Goal: Find contact information: Find contact information

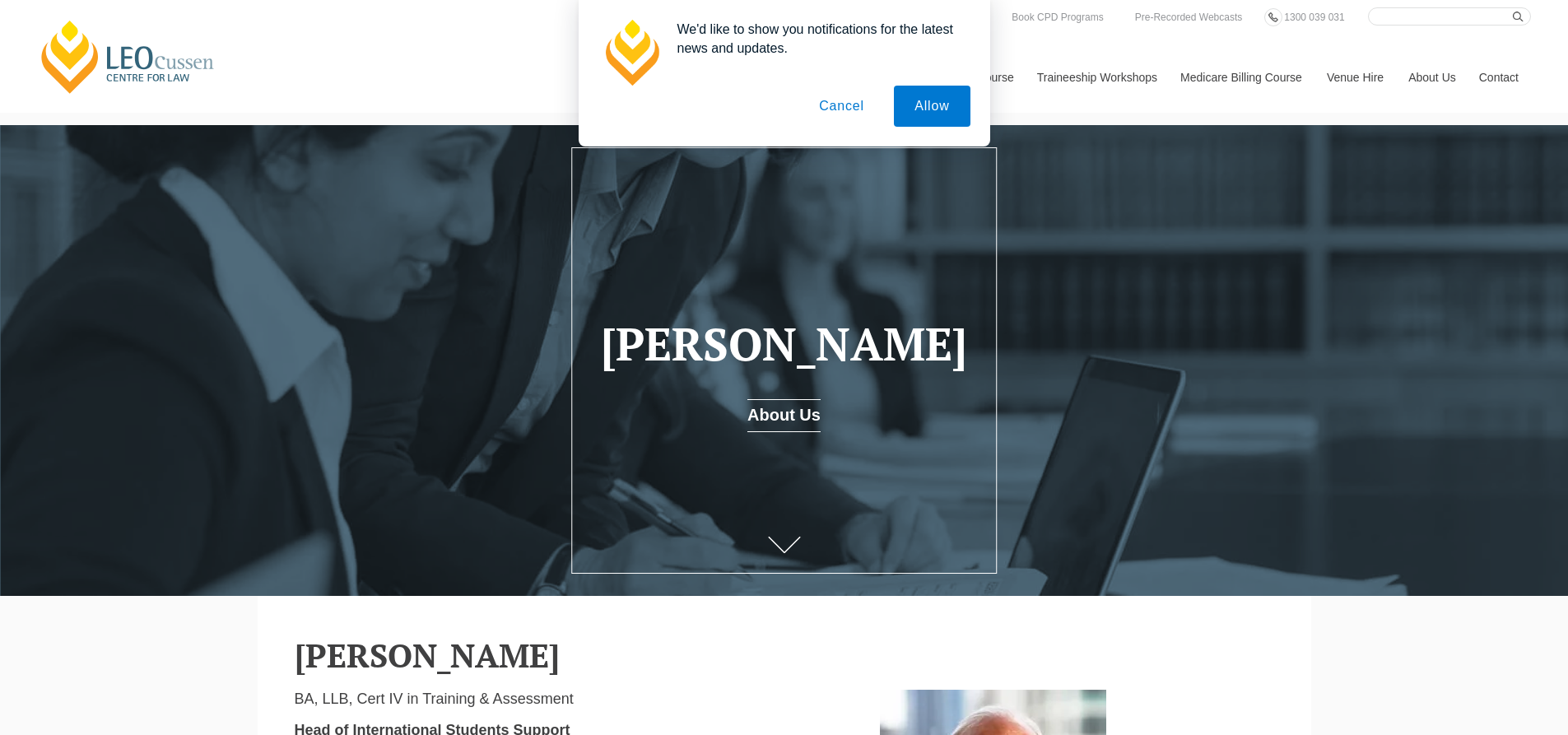
click at [846, 111] on button "Cancel" at bounding box center [842, 106] width 86 height 41
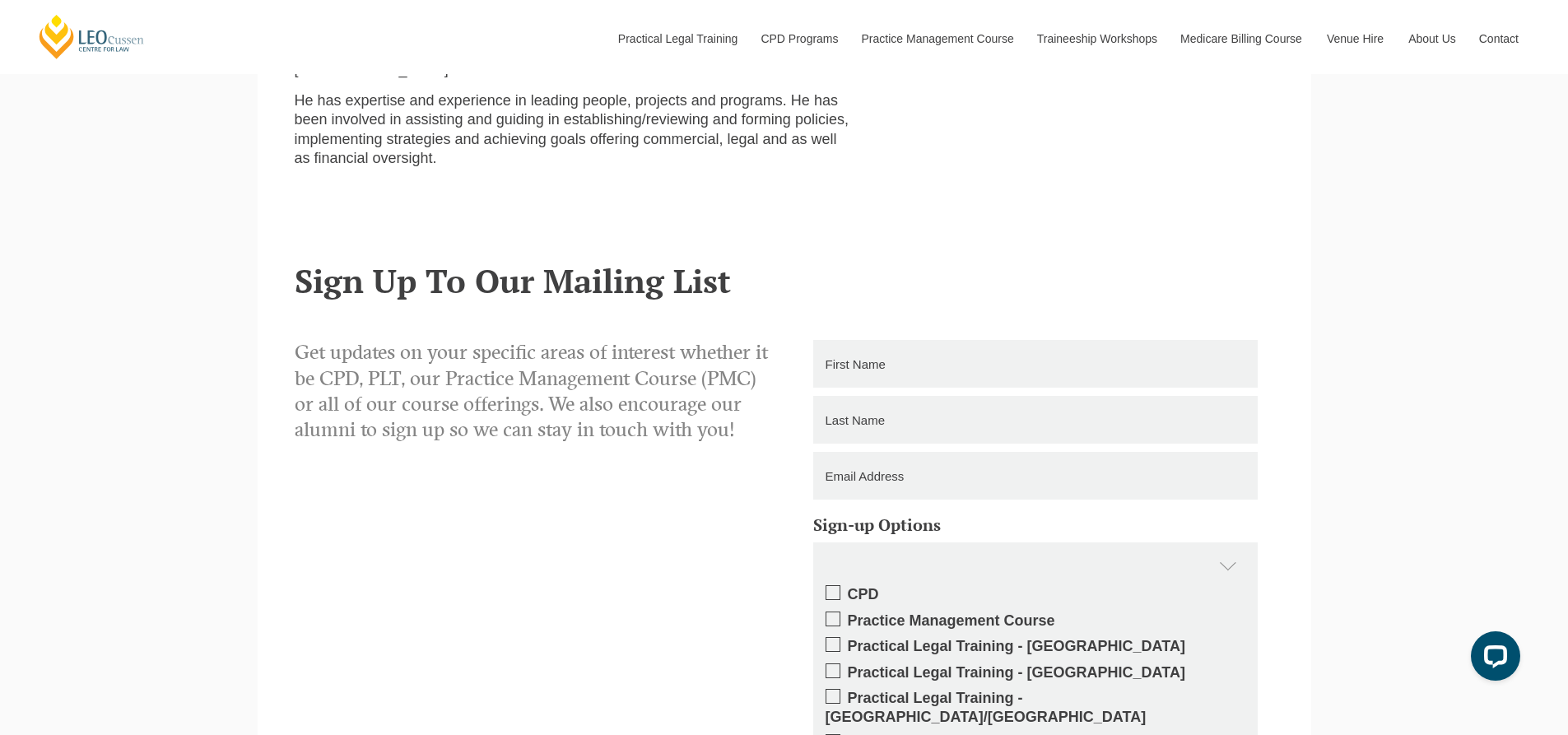
scroll to position [1894, 0]
